Goal: Find specific page/section: Find specific page/section

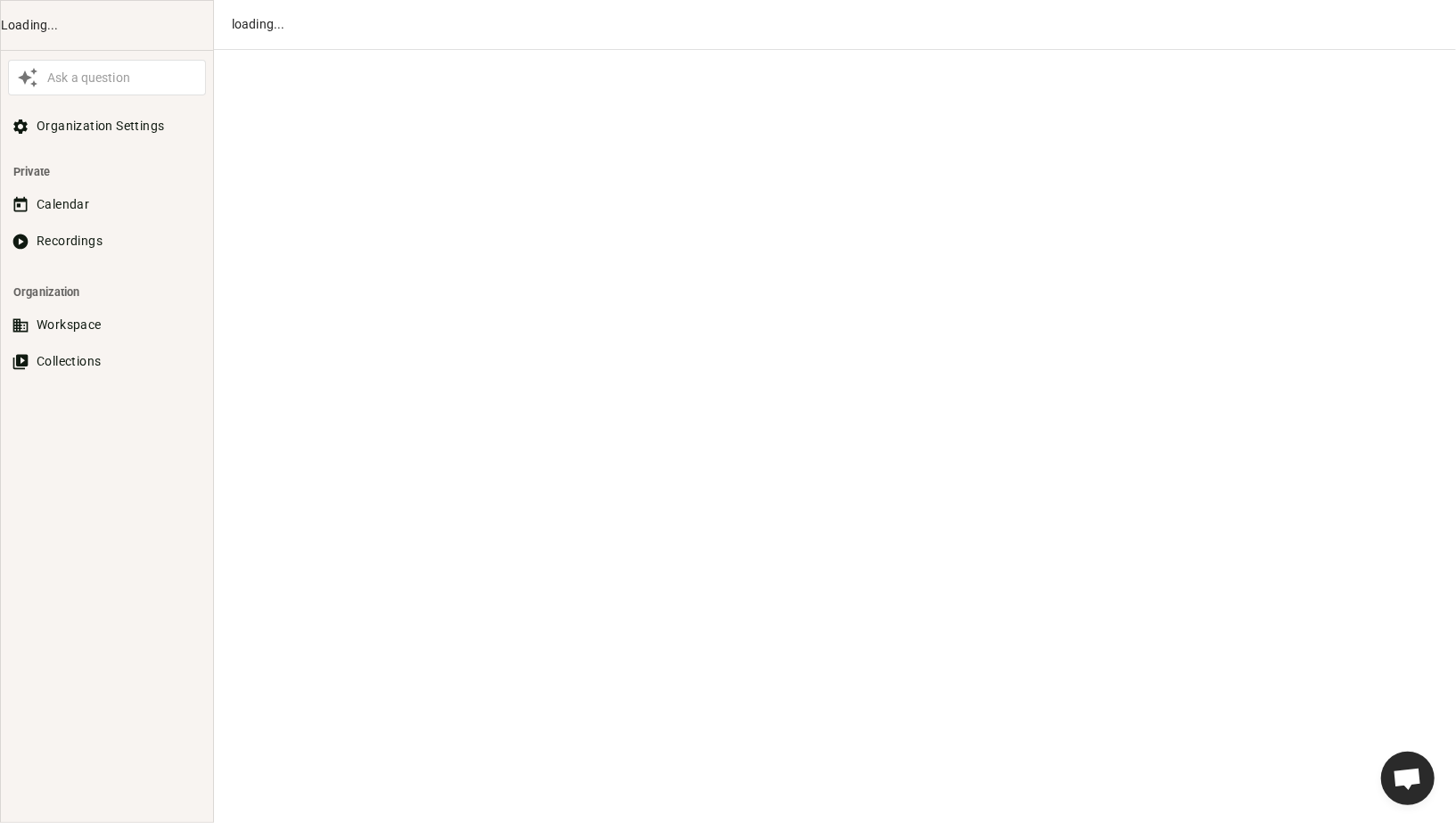
scroll to position [938, 0]
click at [33, 328] on button "Workspace" at bounding box center [107, 325] width 198 height 33
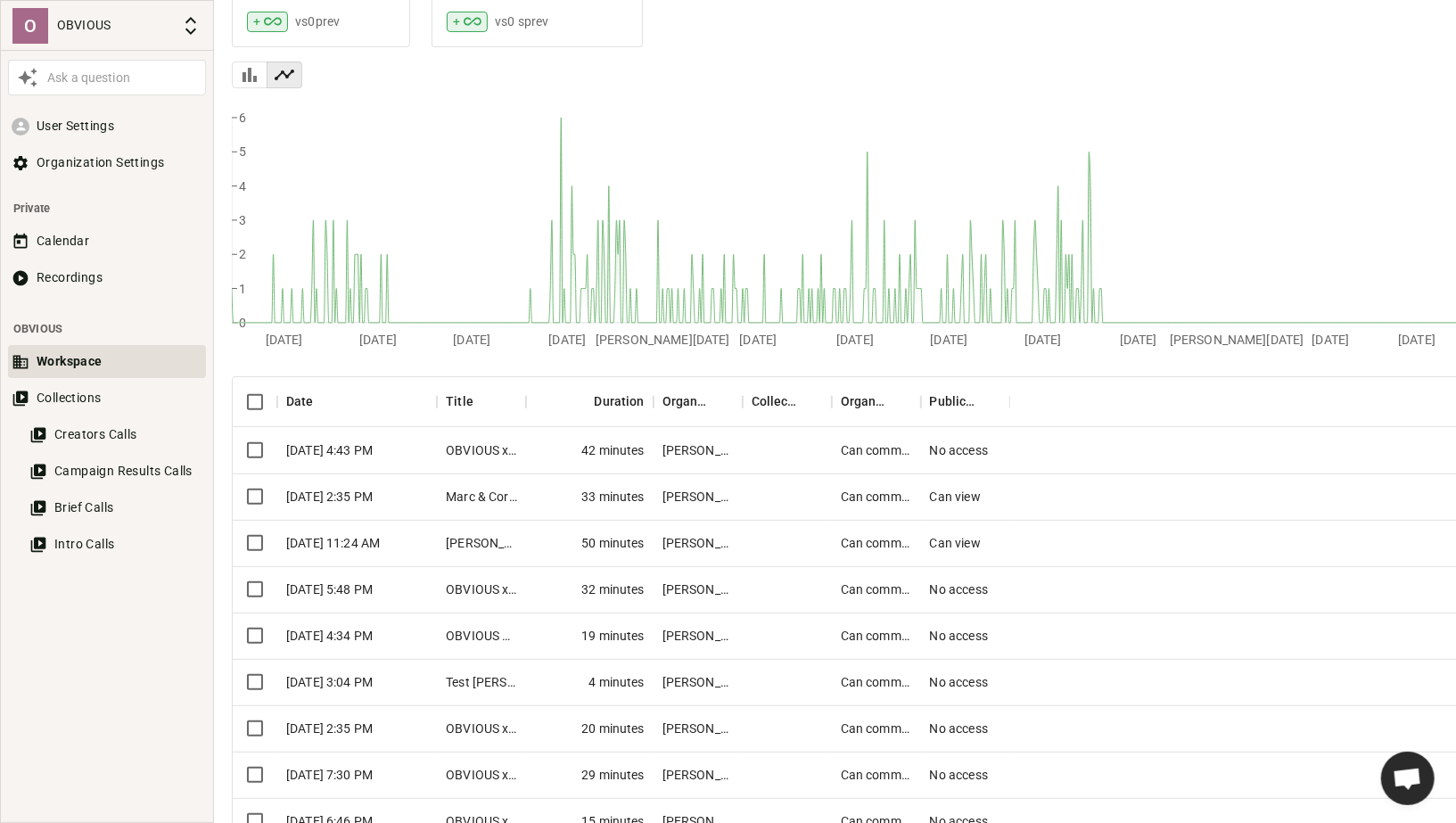
scroll to position [199, 0]
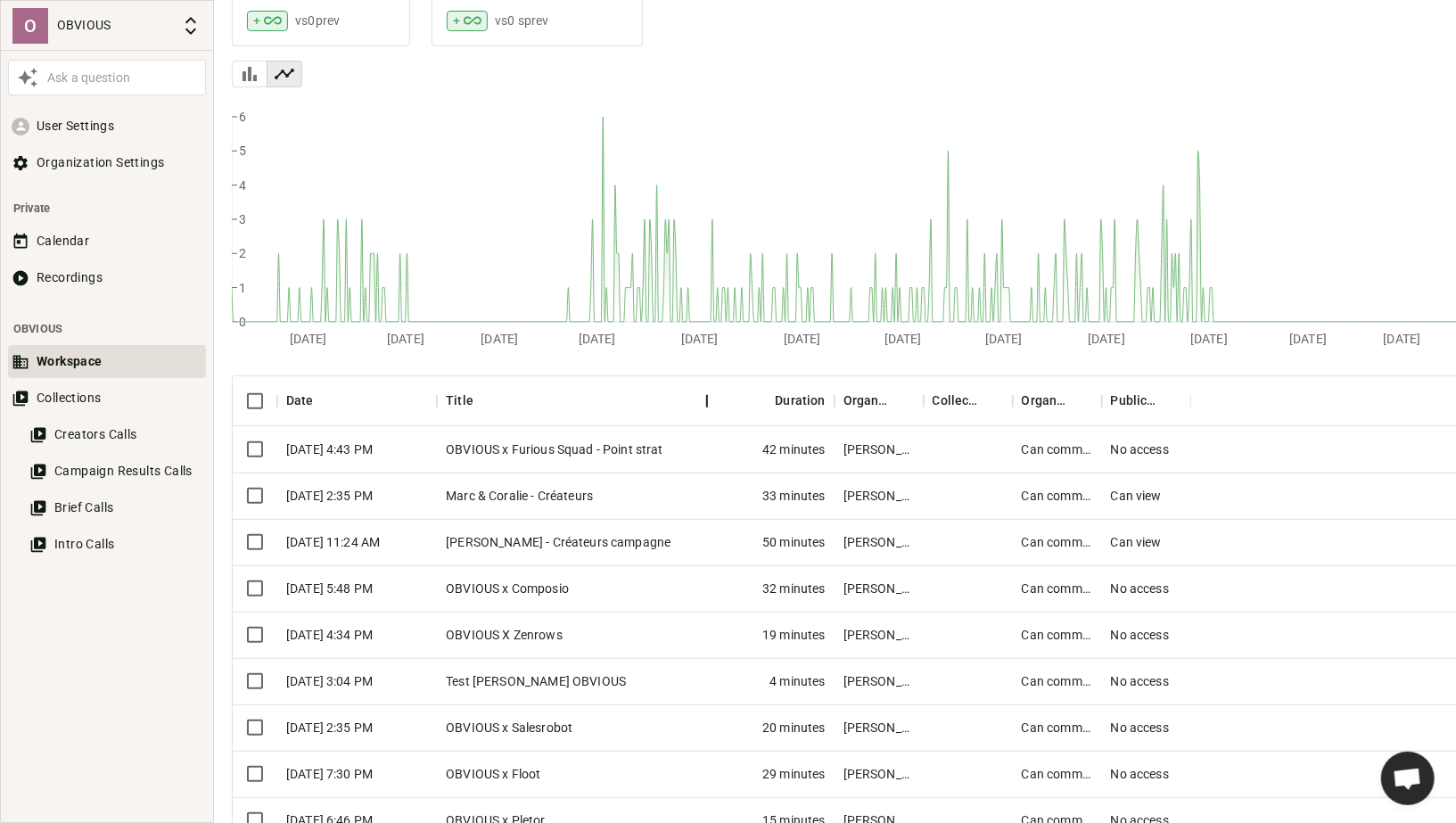
drag, startPoint x: 527, startPoint y: 397, endPoint x: 708, endPoint y: 406, distance: 181.2
click at [708, 406] on div "Title" at bounding box center [707, 401] width 21 height 50
click at [631, 448] on div "OBVIOUS x Furious Squad - Point strat" at bounding box center [571, 449] width 270 height 46
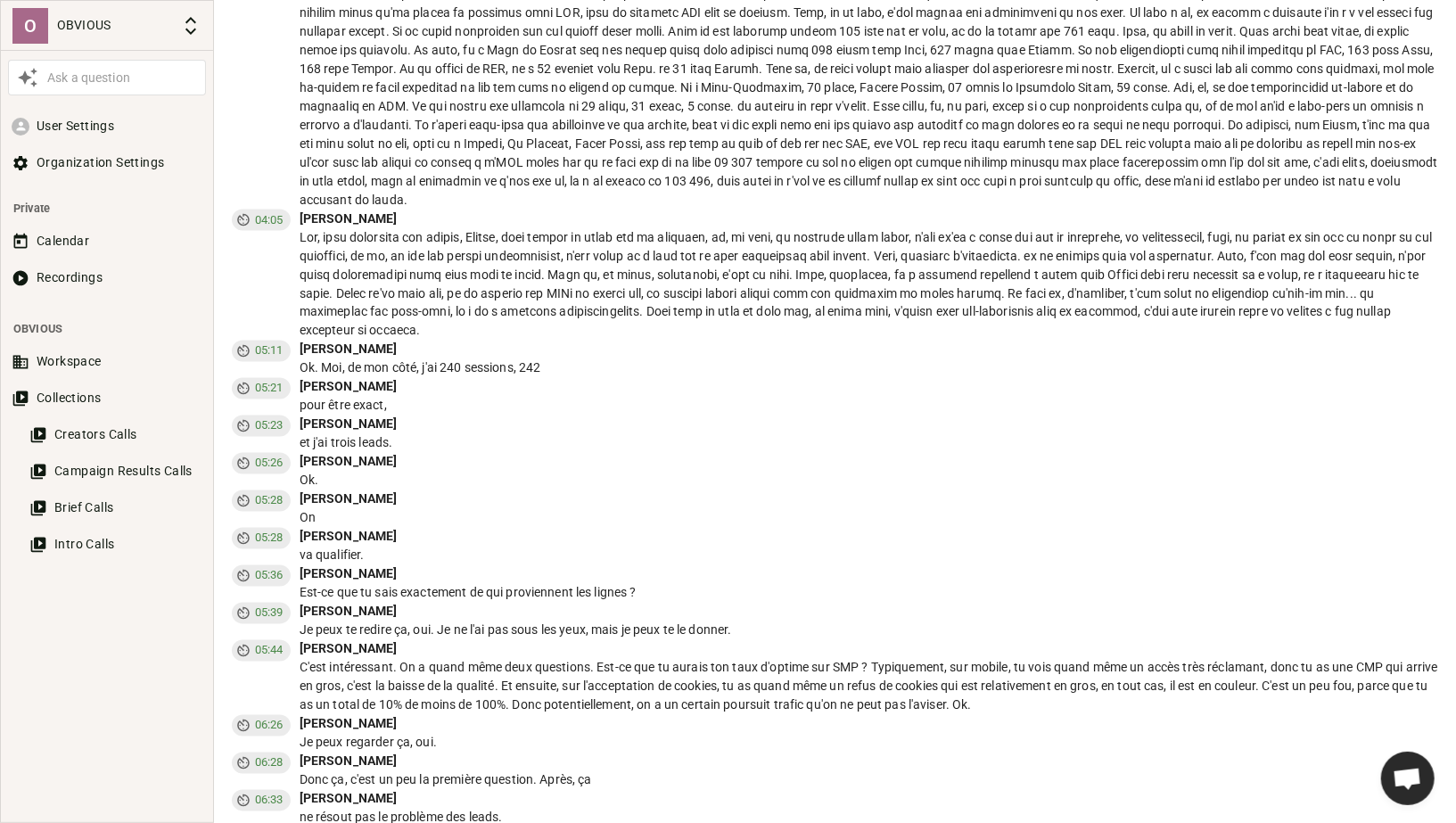
scroll to position [1872, 0]
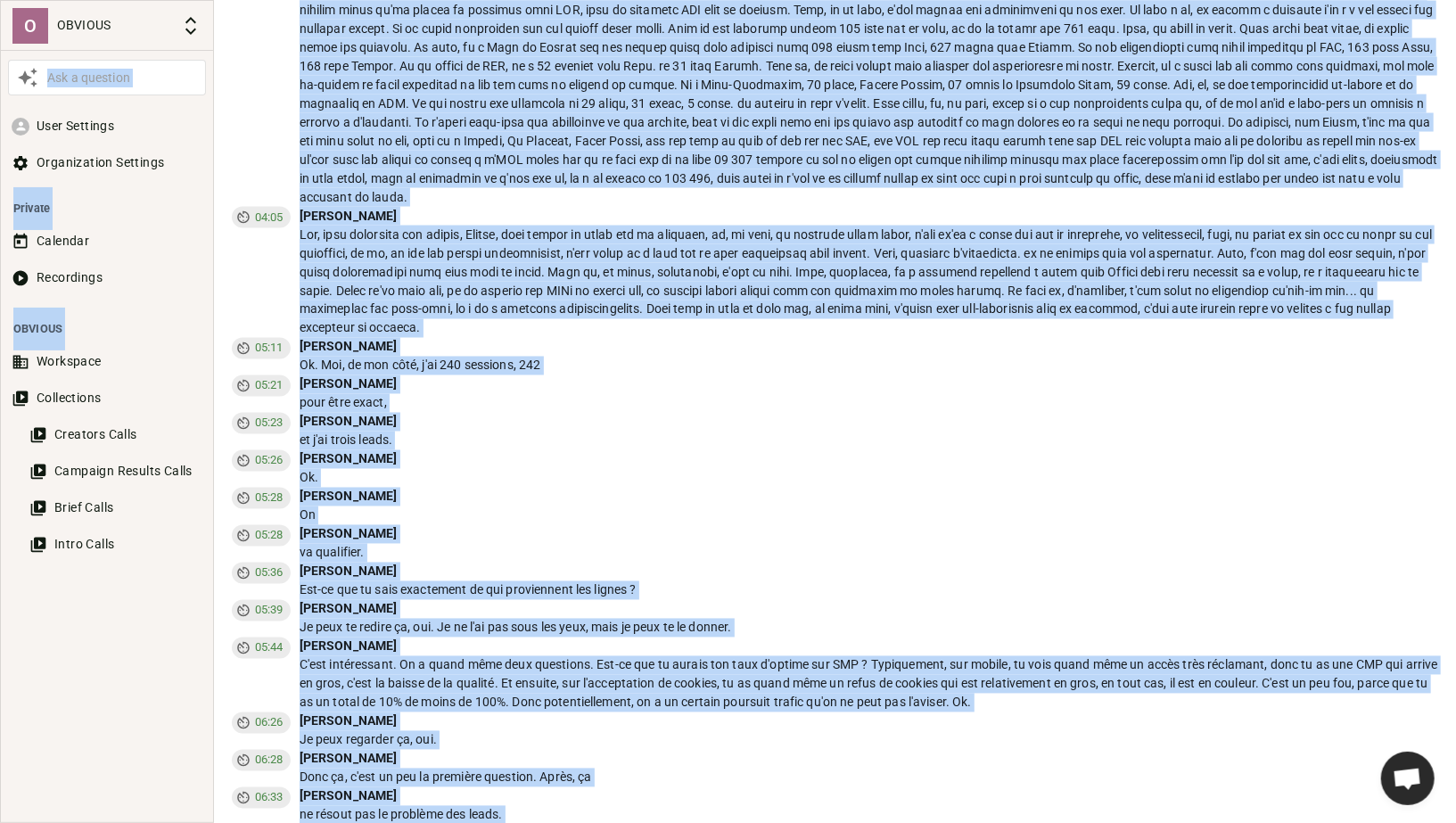
copy body "Lor i dolorsit Amet Consecte Adipiscingel Seddoeiu Tempori Utlabore Etdolorema …"
